Goal: Transaction & Acquisition: Book appointment/travel/reservation

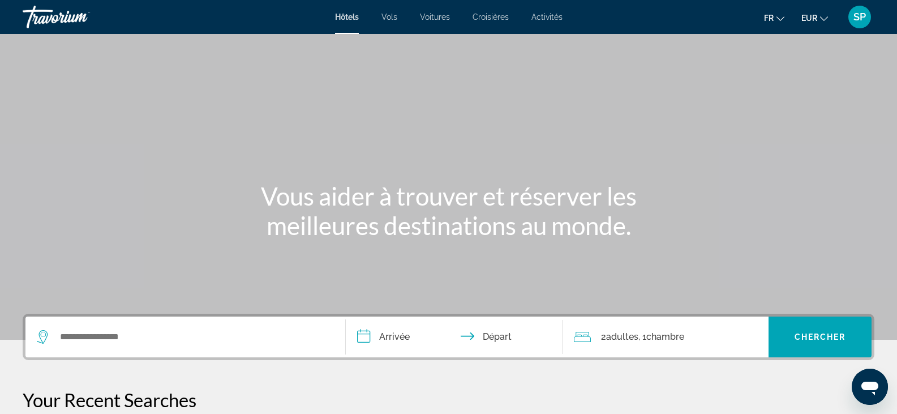
click at [862, 22] on span "SP" at bounding box center [860, 16] width 12 height 11
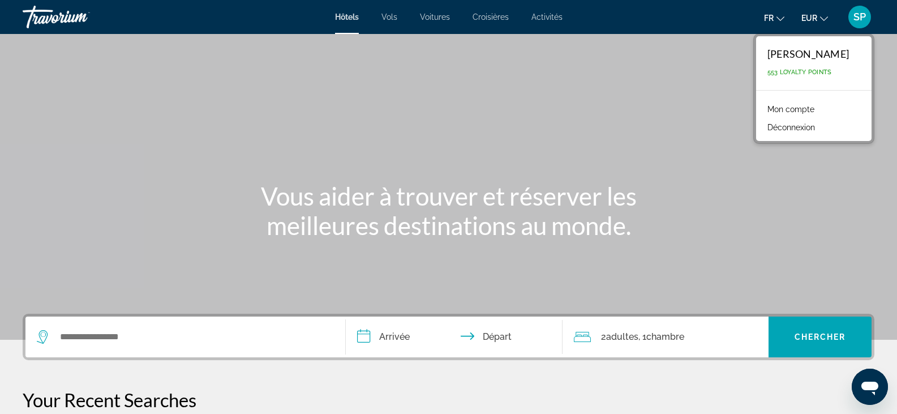
click at [791, 108] on link "Mon compte" at bounding box center [791, 109] width 58 height 15
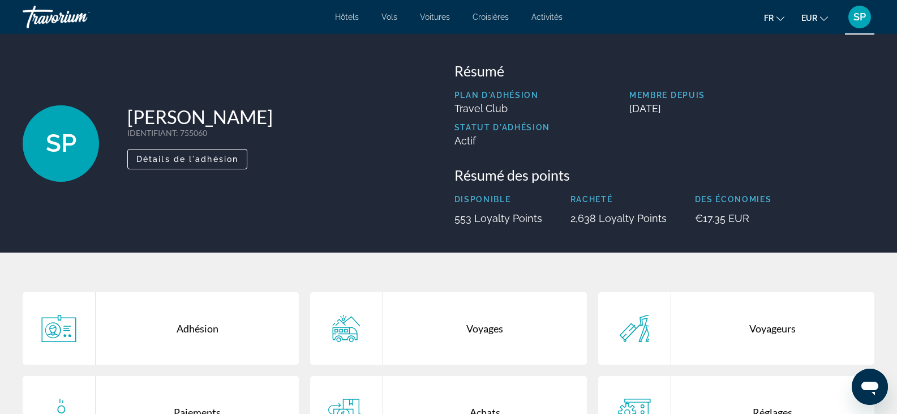
click at [858, 21] on span "SP" at bounding box center [860, 16] width 12 height 11
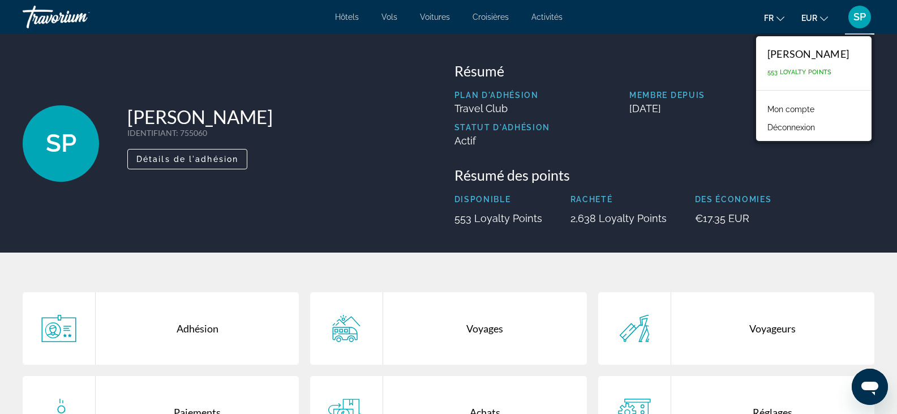
click at [550, 19] on span "Activités" at bounding box center [547, 16] width 31 height 9
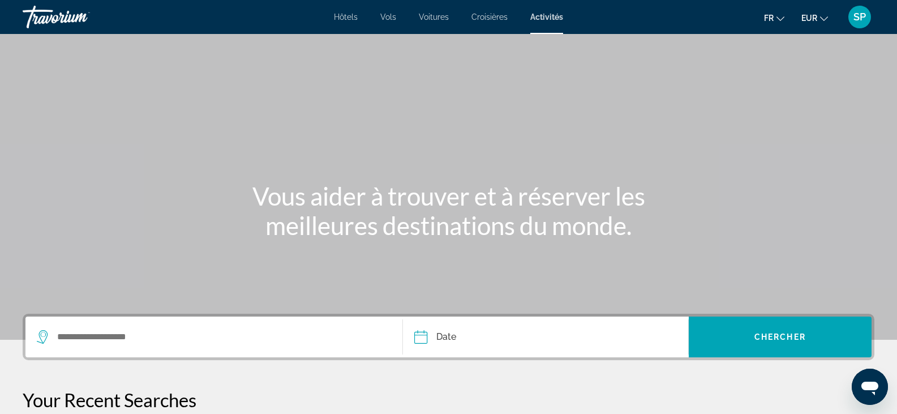
click at [341, 13] on span "Hôtels" at bounding box center [346, 16] width 24 height 9
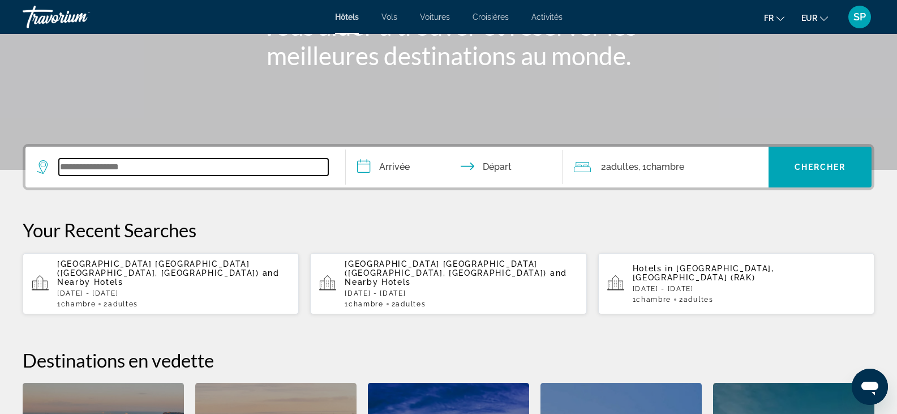
click at [211, 169] on input "Search widget" at bounding box center [194, 167] width 270 height 17
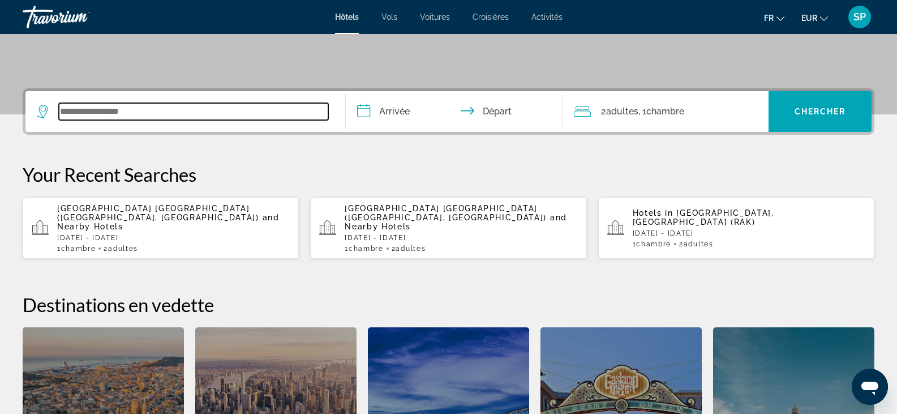
scroll to position [277, 0]
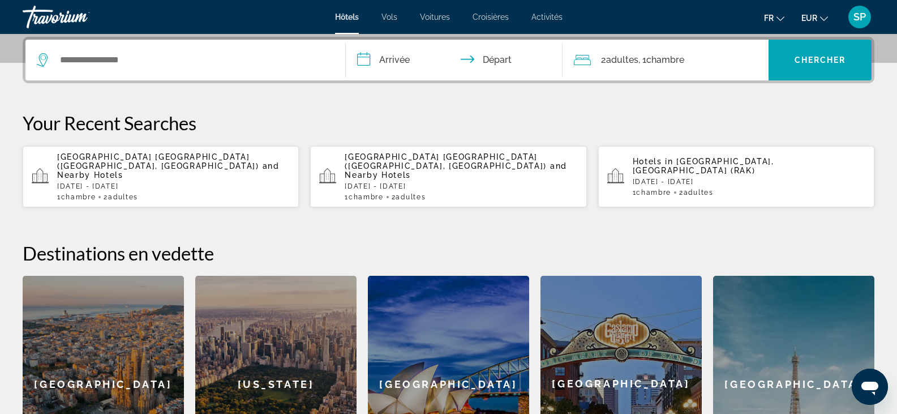
click at [396, 59] on input "**********" at bounding box center [457, 62] width 222 height 44
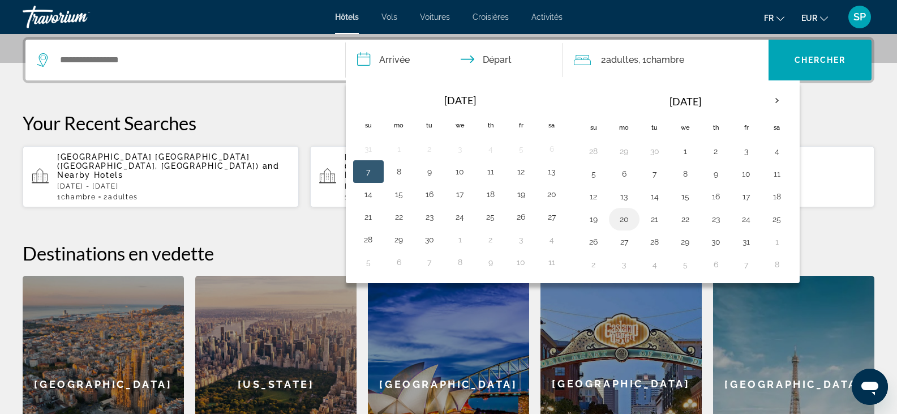
click at [624, 223] on button "20" at bounding box center [624, 219] width 18 height 16
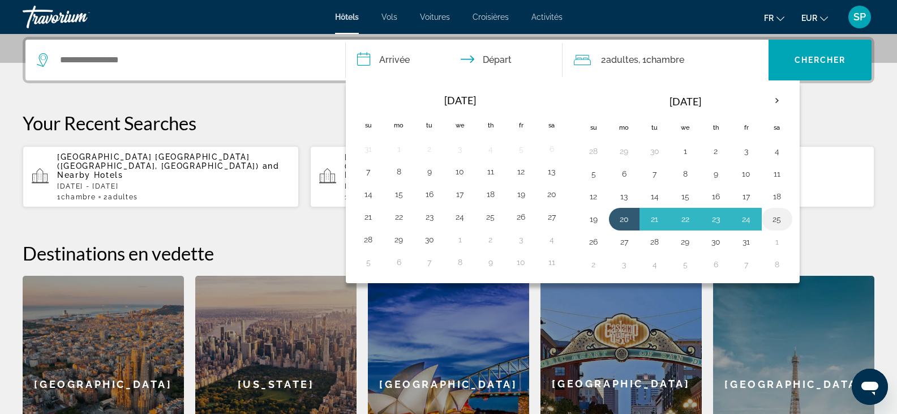
click at [778, 223] on button "25" at bounding box center [777, 219] width 18 height 16
type input "**********"
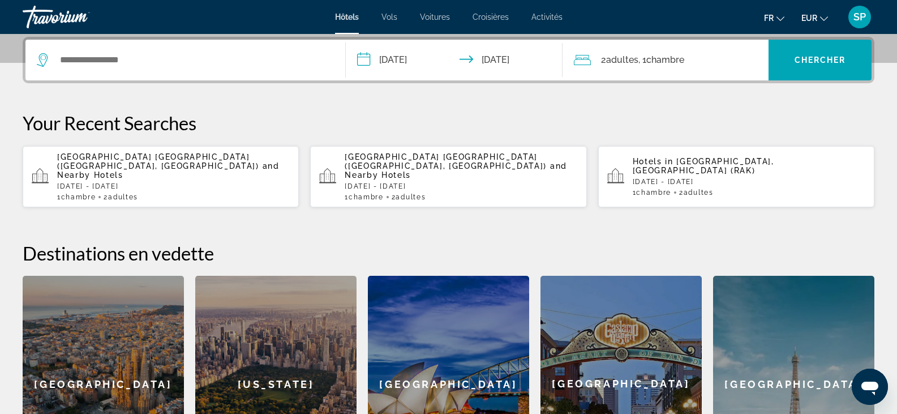
click at [596, 63] on div "2 Adulte Adultes , 1 Chambre pièces" at bounding box center [671, 60] width 195 height 16
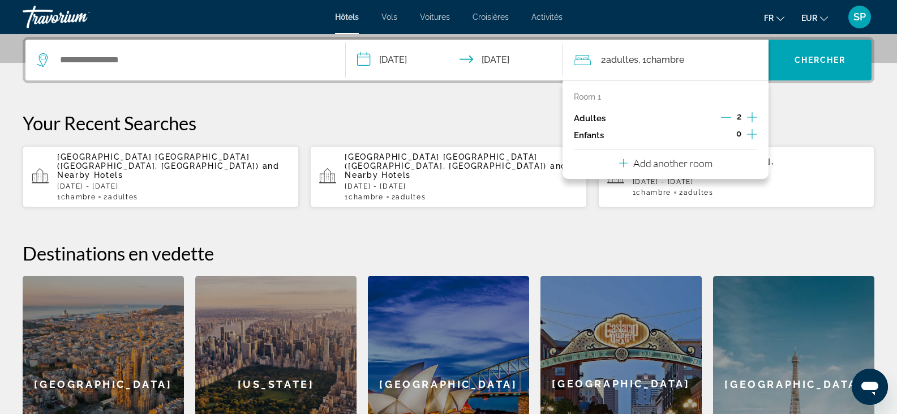
click at [748, 122] on icon "Increment adults" at bounding box center [752, 117] width 10 height 14
click at [748, 120] on icon "Increment adults" at bounding box center [752, 117] width 10 height 14
click at [656, 162] on p "Add another room" at bounding box center [673, 163] width 79 height 12
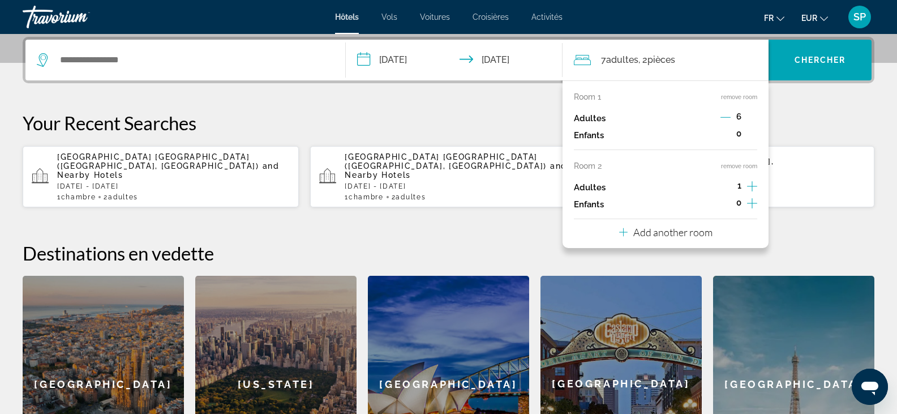
click at [726, 116] on icon "Decrement adults" at bounding box center [726, 117] width 10 height 10
click at [750, 184] on icon "Increment adults" at bounding box center [752, 186] width 10 height 14
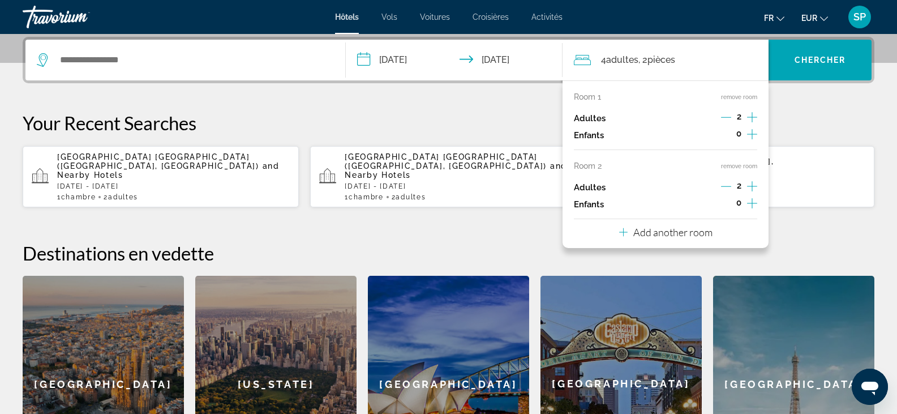
click at [678, 232] on p "Add another room" at bounding box center [673, 232] width 79 height 12
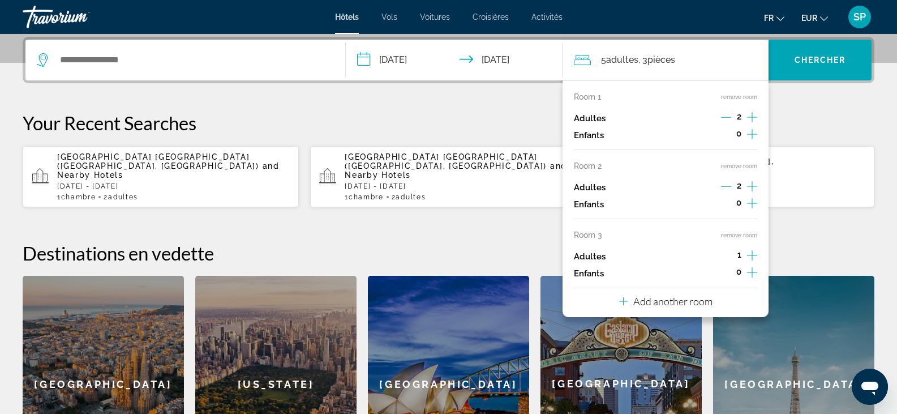
click at [747, 255] on div "1" at bounding box center [740, 256] width 36 height 17
click at [750, 254] on icon "Increment adults" at bounding box center [752, 256] width 10 height 14
click at [815, 58] on span "Chercher" at bounding box center [821, 59] width 52 height 9
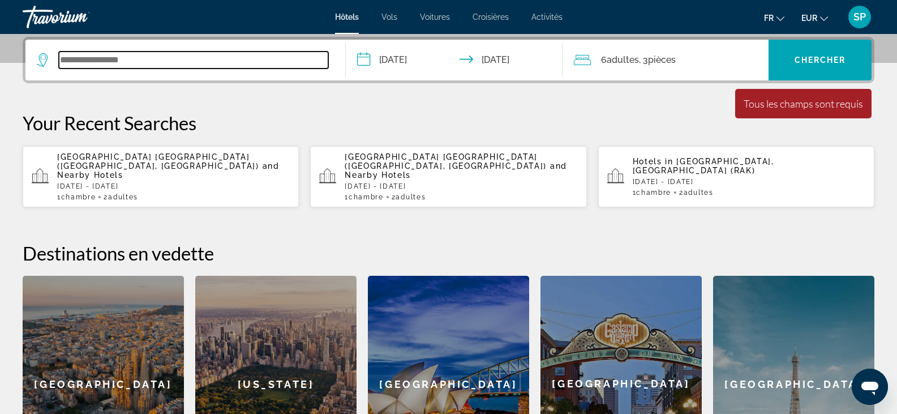
click at [70, 60] on input "Search widget" at bounding box center [194, 60] width 270 height 17
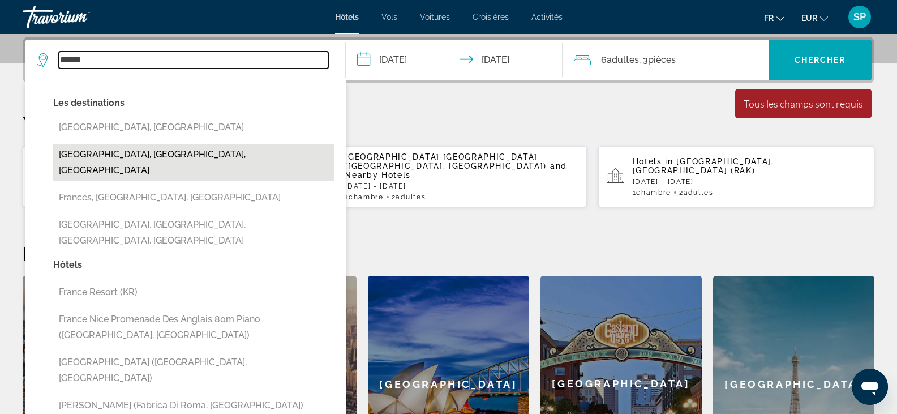
scroll to position [333, 0]
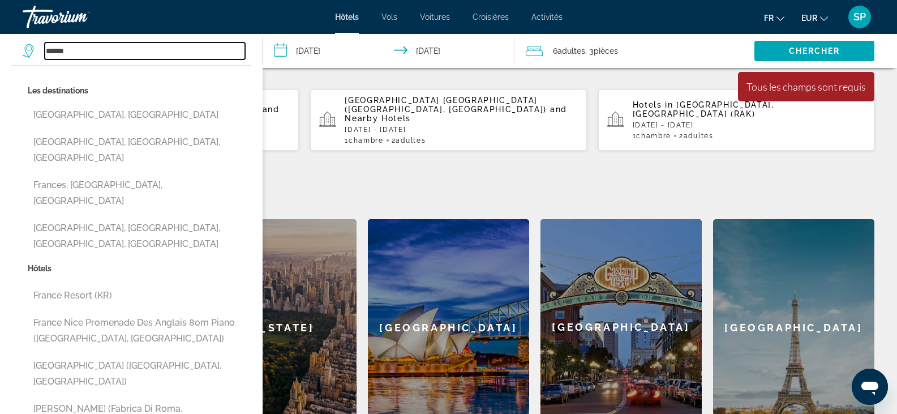
drag, startPoint x: 84, startPoint y: 50, endPoint x: 14, endPoint y: 37, distance: 72.1
click at [14, 37] on app-destination-search "****** Les destinations Franceville, Gabon Francez, Alagoas, Brazil Frances, Pa…" at bounding box center [131, 51] width 263 height 34
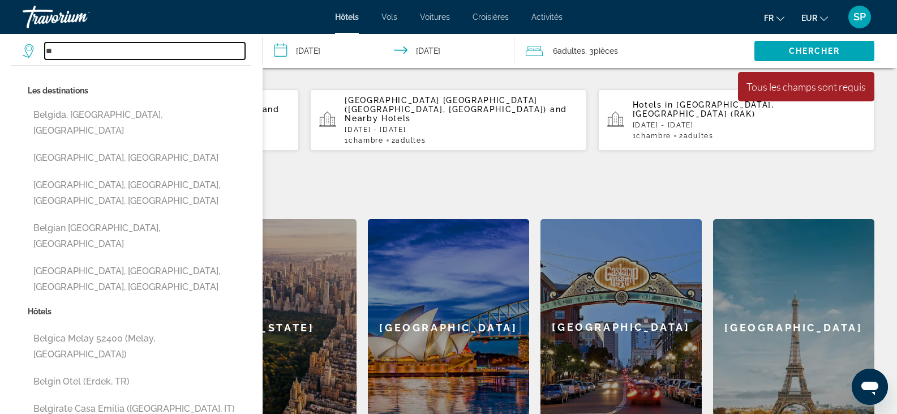
type input "*"
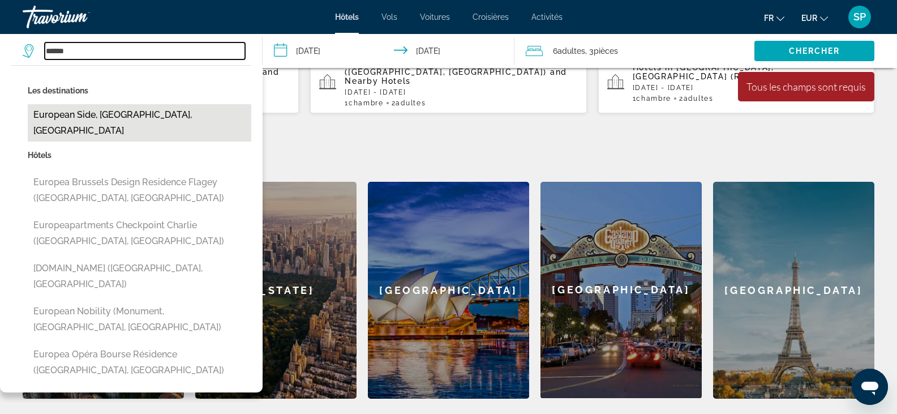
scroll to position [390, 0]
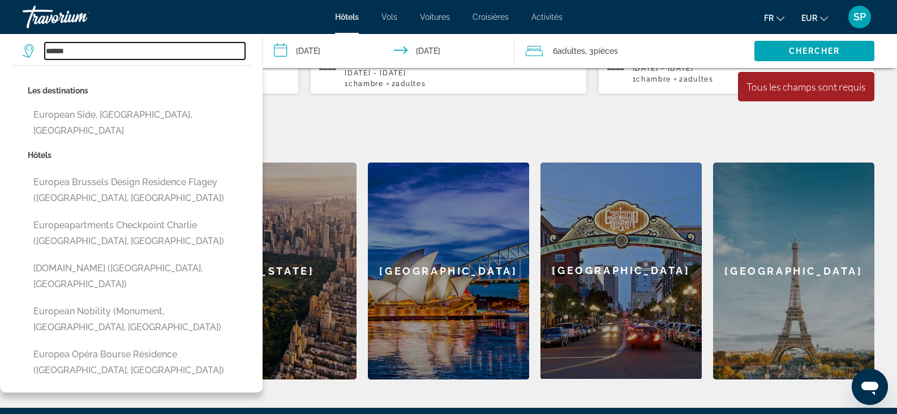
type input "******"
click at [329, 117] on div "**********" at bounding box center [448, 152] width 897 height 456
